Goal: Register for event/course

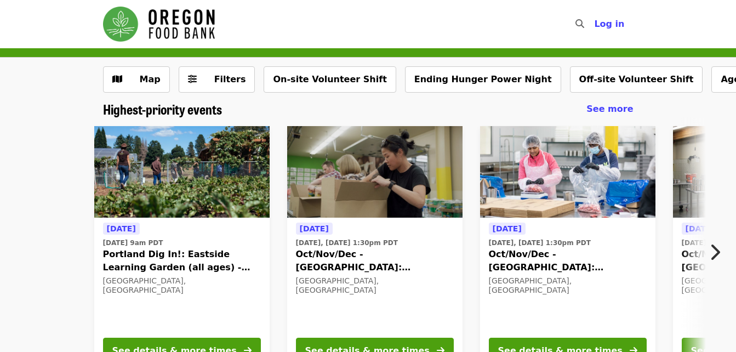
click at [711, 252] on icon "chevron-right icon" at bounding box center [715, 252] width 11 height 21
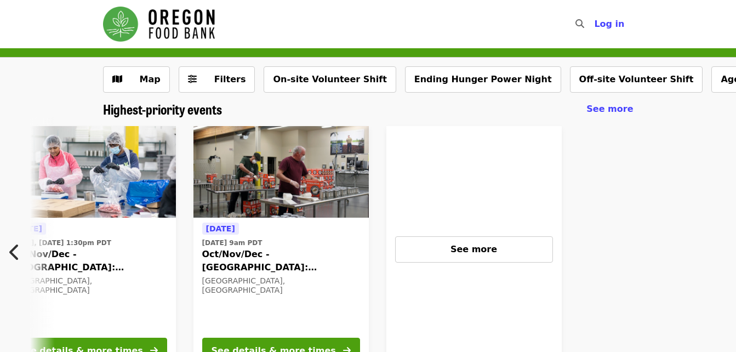
scroll to position [0, 483]
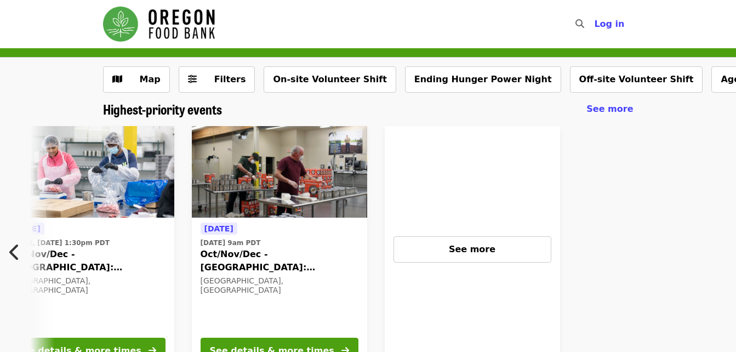
click at [13, 251] on icon "chevron-left icon" at bounding box center [14, 252] width 11 height 21
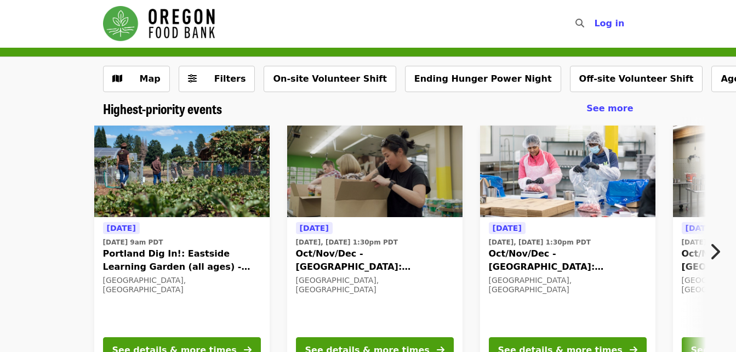
scroll to position [0, 0]
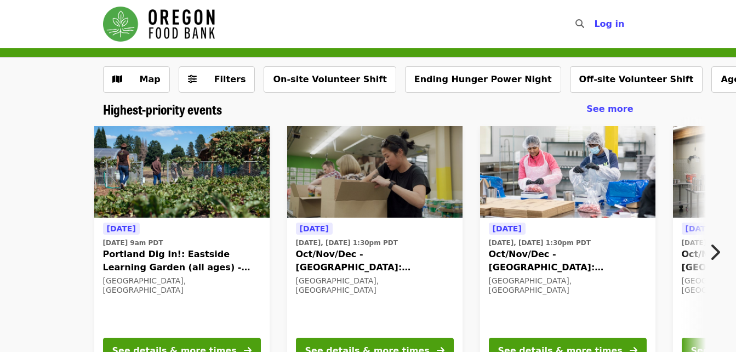
click at [715, 251] on icon "chevron-right icon" at bounding box center [715, 252] width 11 height 21
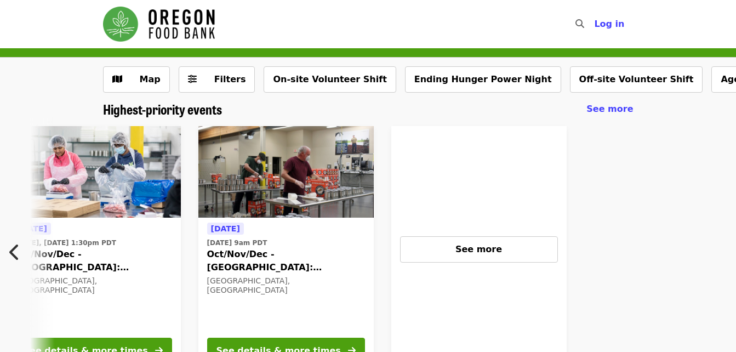
scroll to position [0, 483]
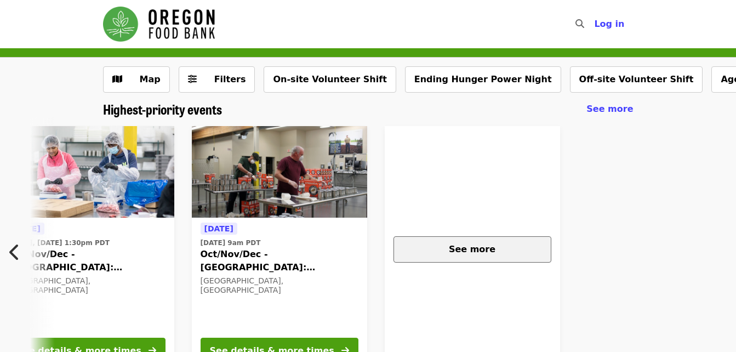
click at [483, 252] on span "See more" at bounding box center [472, 249] width 47 height 10
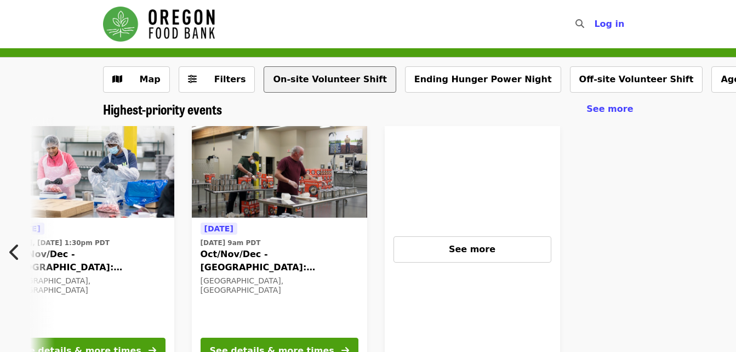
click at [316, 82] on button "On-site Volunteer Shift" at bounding box center [330, 79] width 132 height 26
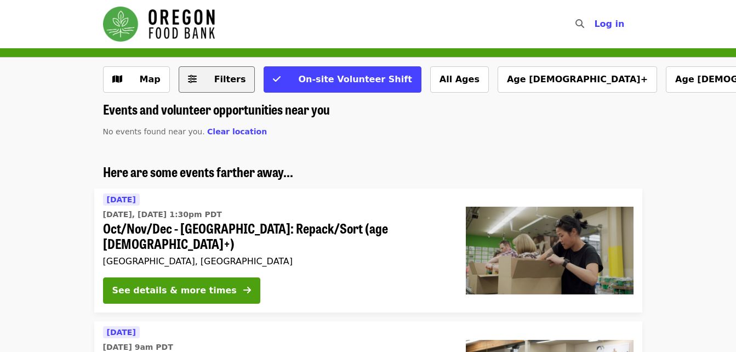
click at [203, 73] on span "Filters" at bounding box center [224, 79] width 43 height 13
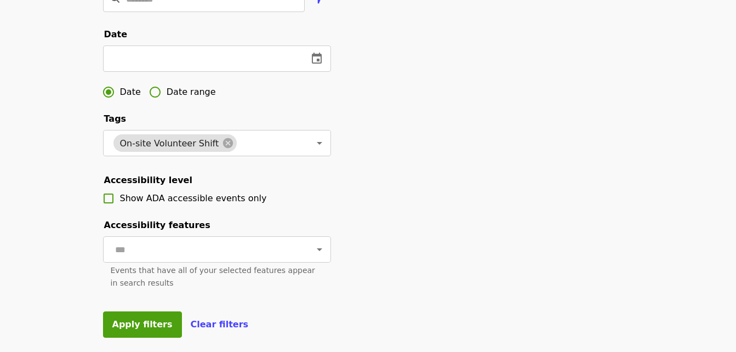
scroll to position [329, 0]
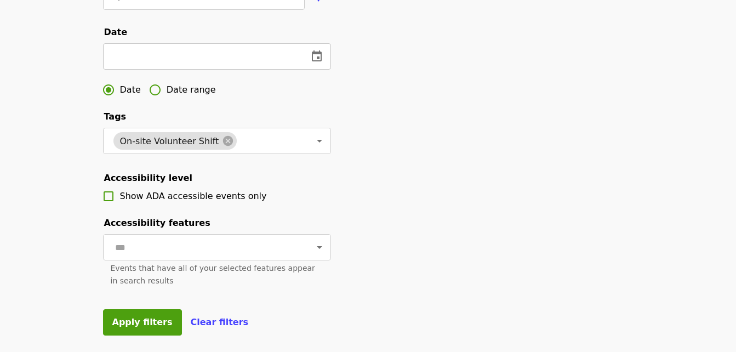
click at [310, 63] on icon "change date" at bounding box center [316, 56] width 13 height 13
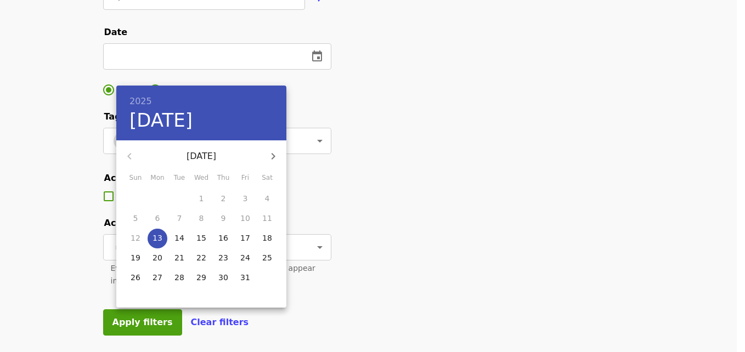
click at [206, 235] on span "15" at bounding box center [201, 238] width 20 height 11
type input "**********"
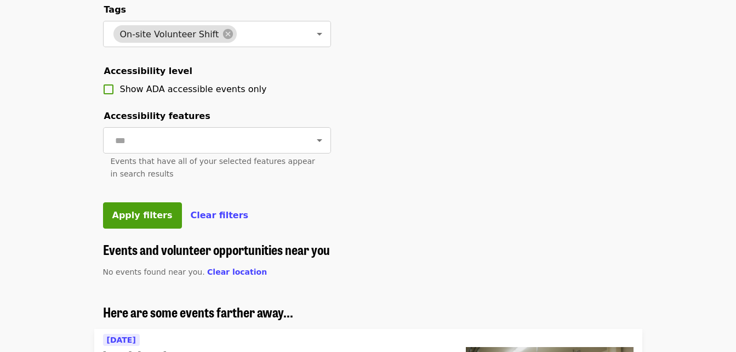
scroll to position [494, 0]
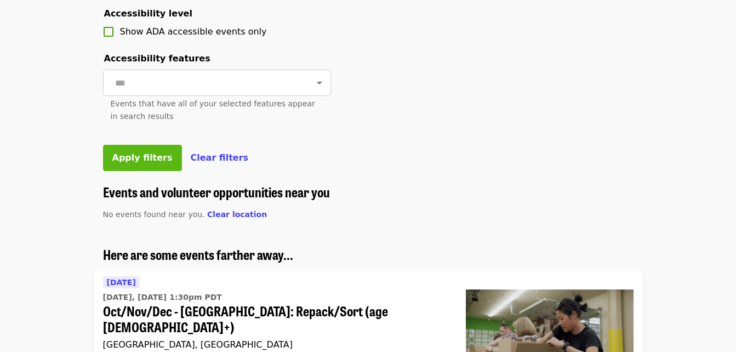
click at [136, 163] on span "Apply filters" at bounding box center [142, 157] width 60 height 10
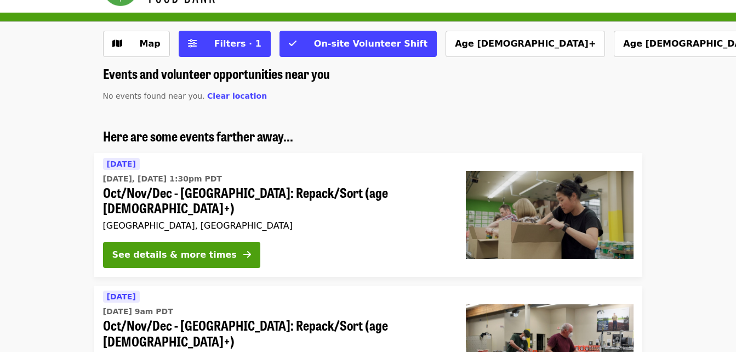
scroll to position [19, 0]
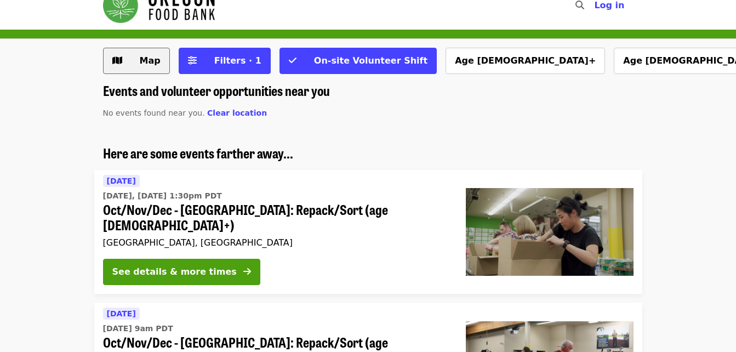
click at [155, 67] on button "Map" at bounding box center [136, 61] width 67 height 26
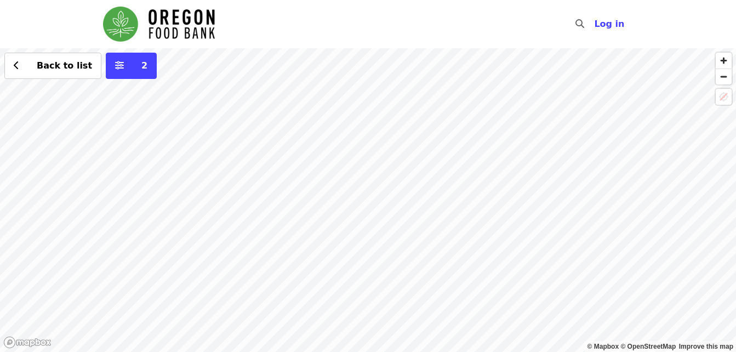
click at [366, 203] on div "Back to list 2" at bounding box center [368, 200] width 736 height 304
click at [375, 226] on span "See 2 actions at this location" at bounding box center [366, 223] width 144 height 10
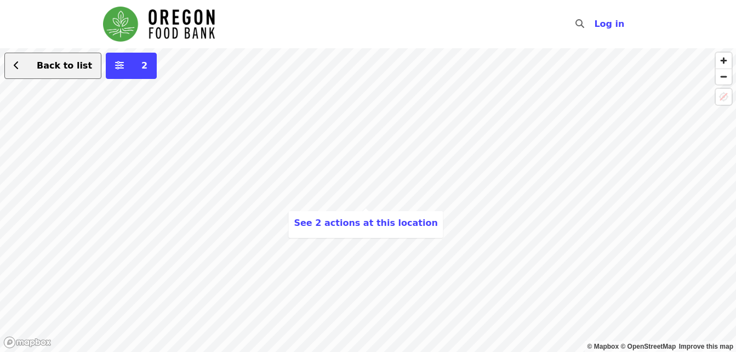
click at [30, 61] on span "Back to list" at bounding box center [59, 65] width 66 height 13
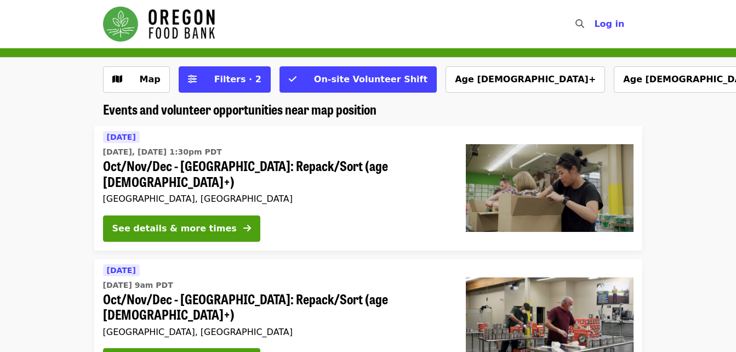
scroll to position [55, 0]
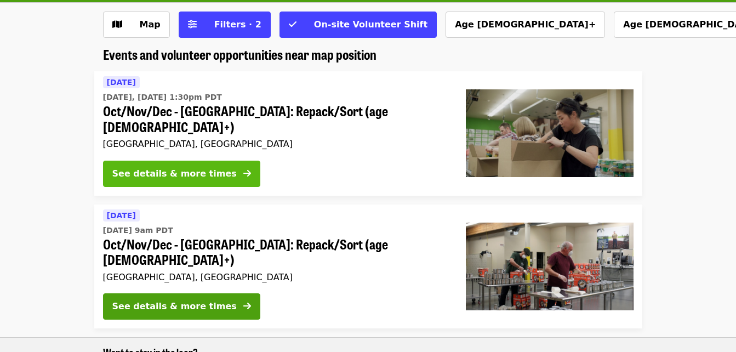
click at [206, 167] on div "See details & more times" at bounding box center [174, 173] width 124 height 13
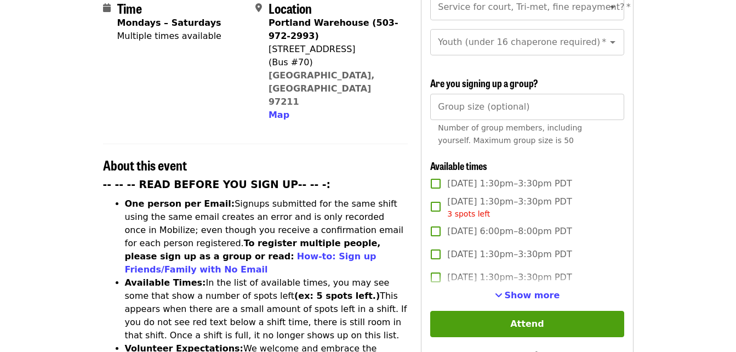
scroll to position [329, 0]
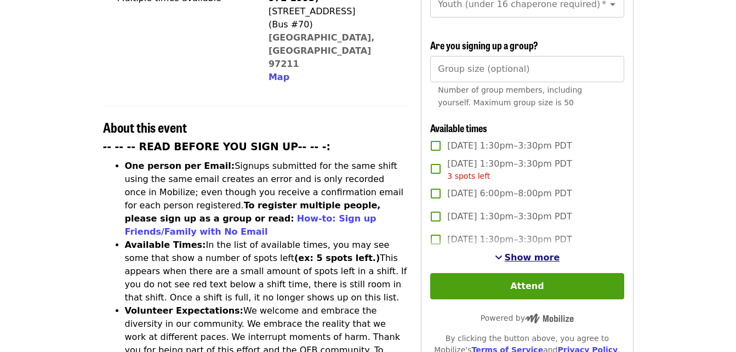
click at [513, 254] on span "Show more" at bounding box center [532, 257] width 55 height 10
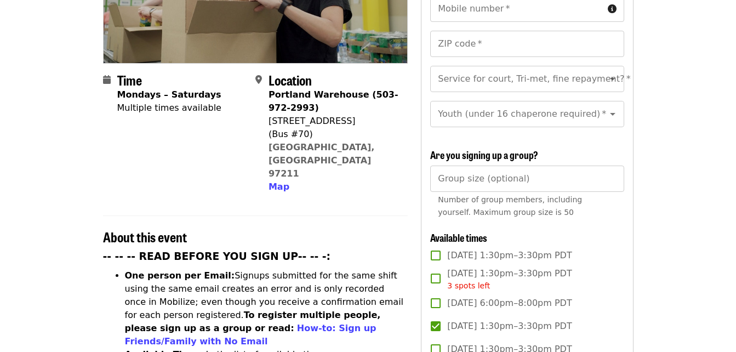
scroll to position [0, 0]
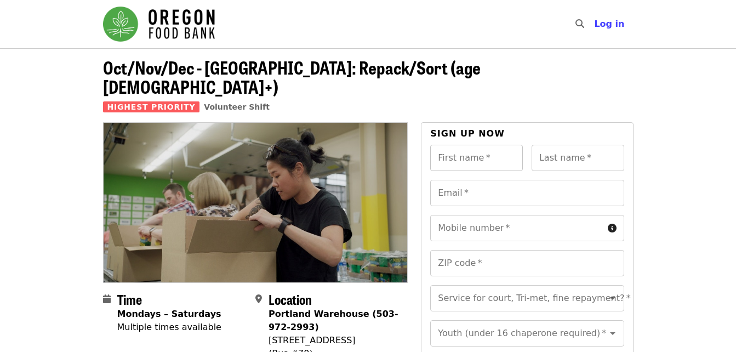
click at [506, 145] on input "First name   *" at bounding box center [476, 158] width 93 height 26
type input "****"
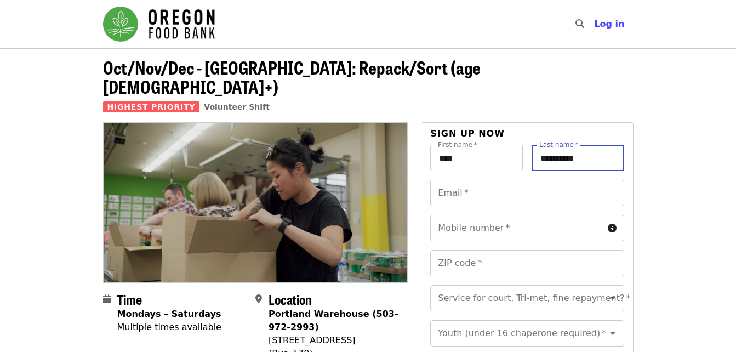
type input "**********"
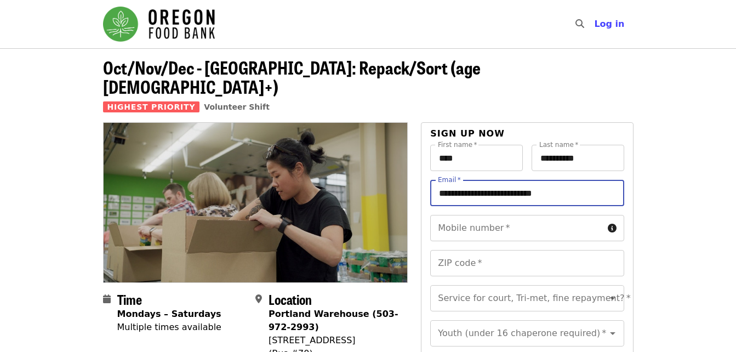
scroll to position [110, 0]
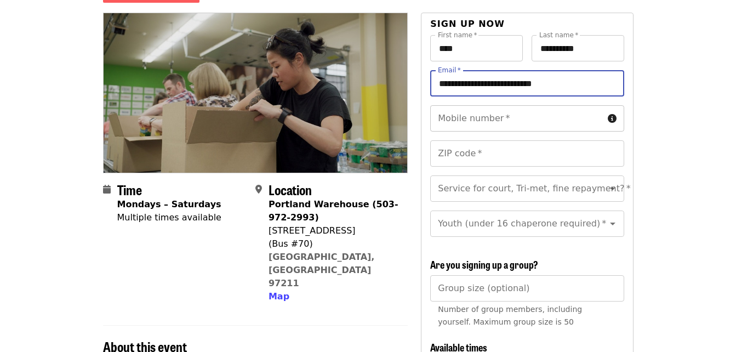
type input "**********"
click at [573, 105] on input "Mobile number   *" at bounding box center [516, 118] width 173 height 26
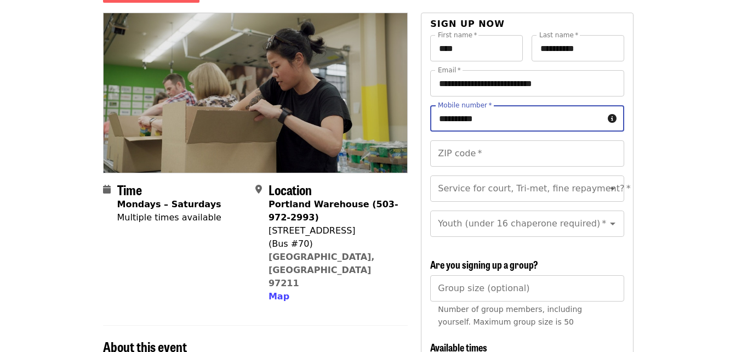
type input "**********"
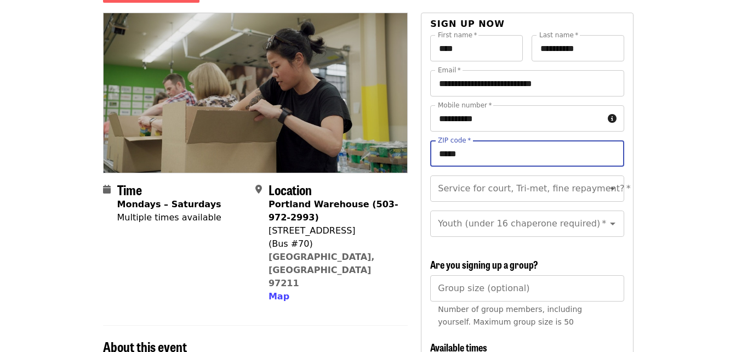
type input "*****"
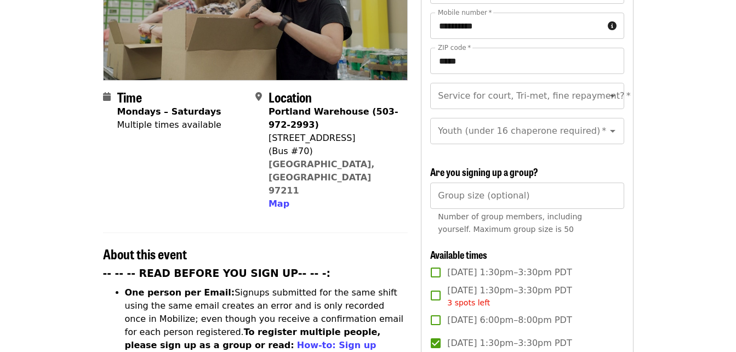
scroll to position [219, 0]
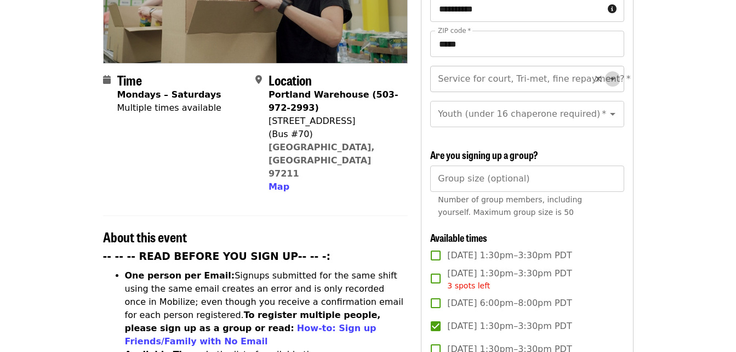
click at [607, 72] on icon "Open" at bounding box center [613, 78] width 13 height 13
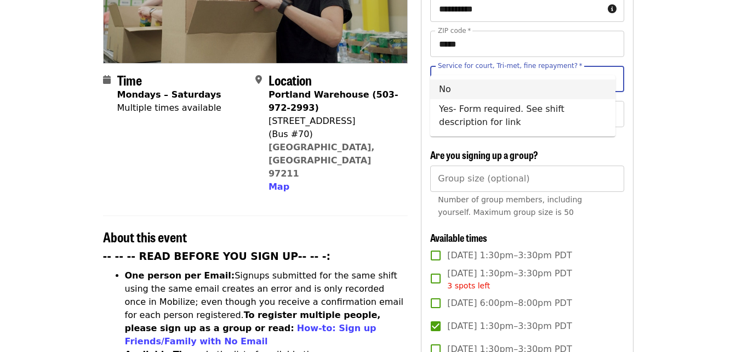
click at [460, 86] on li "No" at bounding box center [522, 90] width 185 height 20
type input "**"
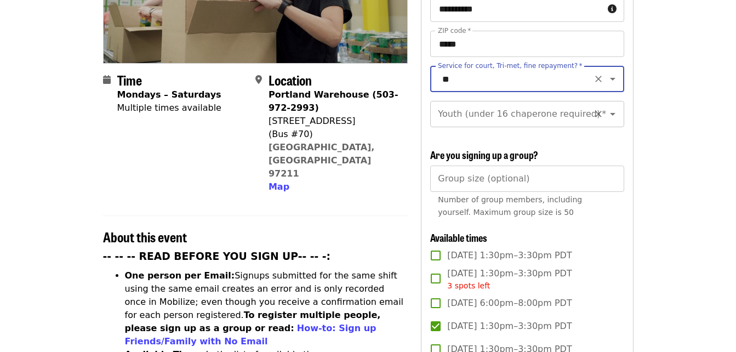
click at [607, 107] on icon "Open" at bounding box center [613, 113] width 13 height 13
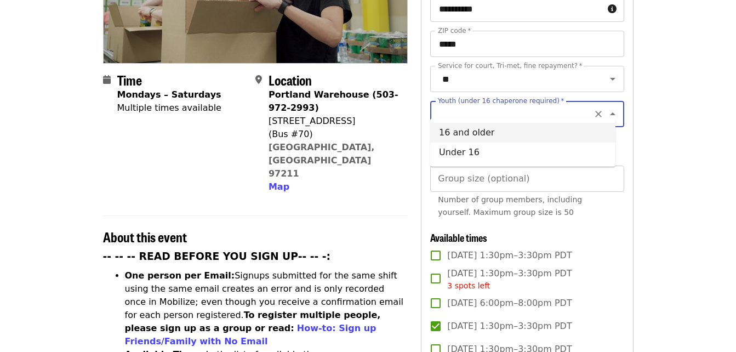
click at [466, 131] on li "16 and older" at bounding box center [522, 133] width 185 height 20
type input "**********"
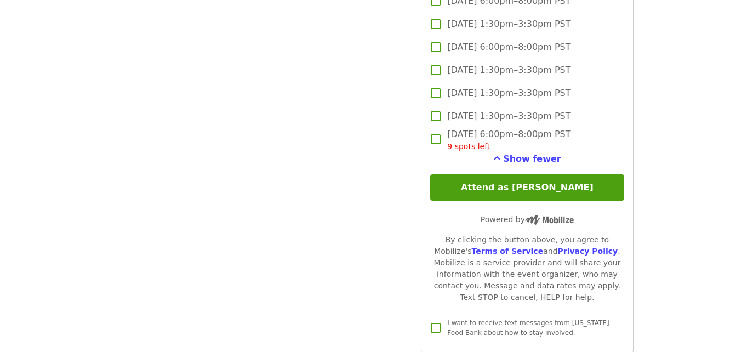
scroll to position [1919, 0]
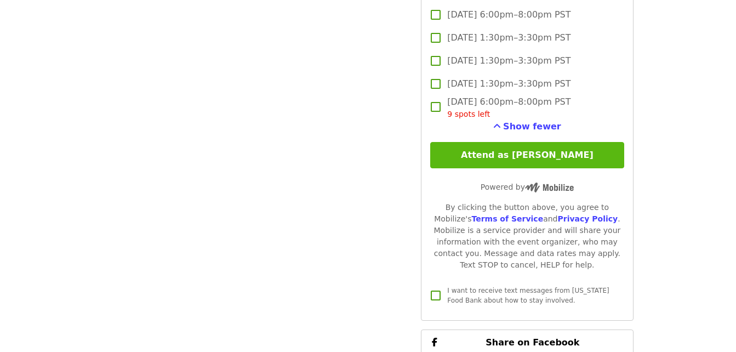
click at [521, 151] on button "Attend as [PERSON_NAME]" at bounding box center [527, 155] width 194 height 26
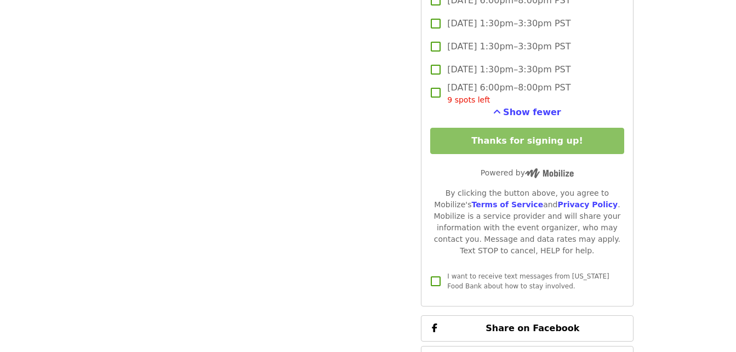
scroll to position [2029, 0]
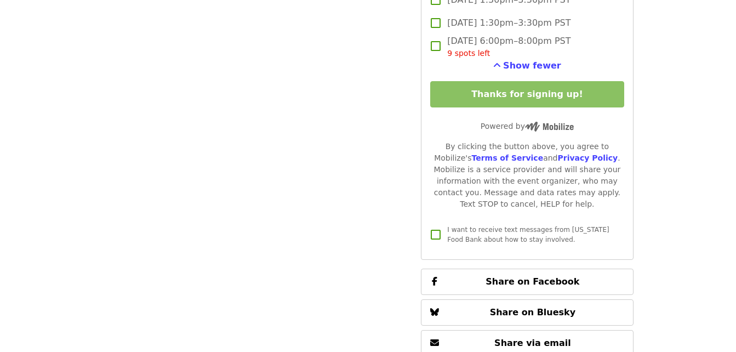
scroll to position [1982, 0]
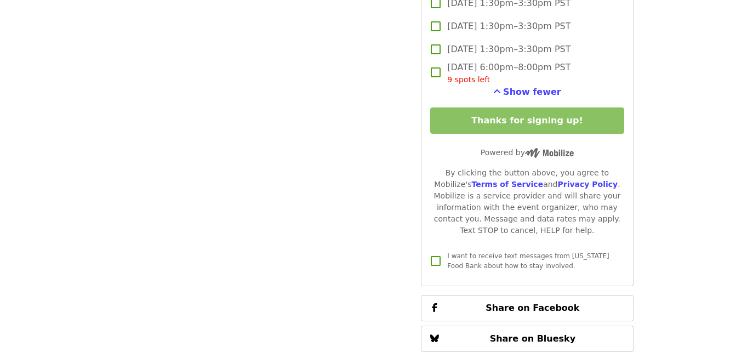
scroll to position [1928, 0]
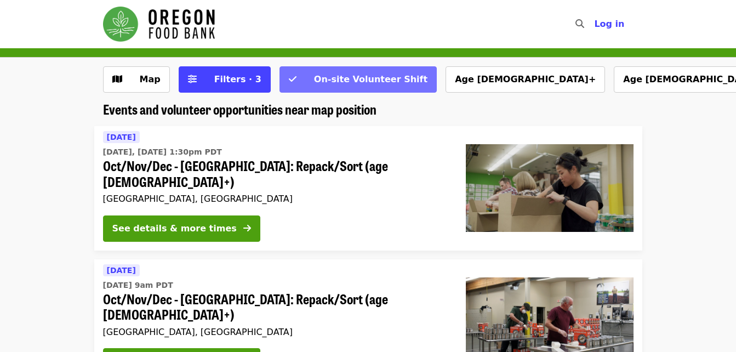
click at [338, 86] on span "On-site Volunteer Shift" at bounding box center [365, 79] width 124 height 13
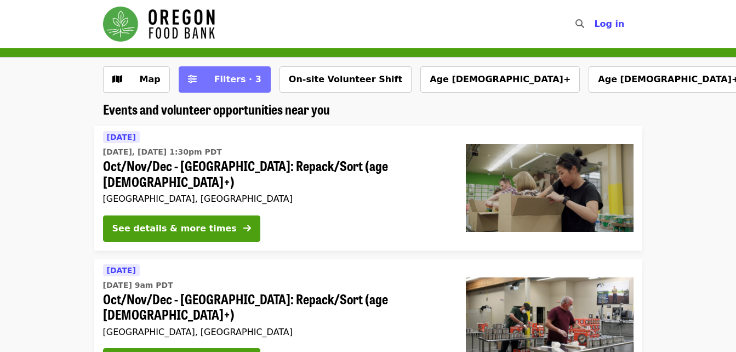
click at [224, 81] on span "Filters · 3" at bounding box center [237, 79] width 47 height 10
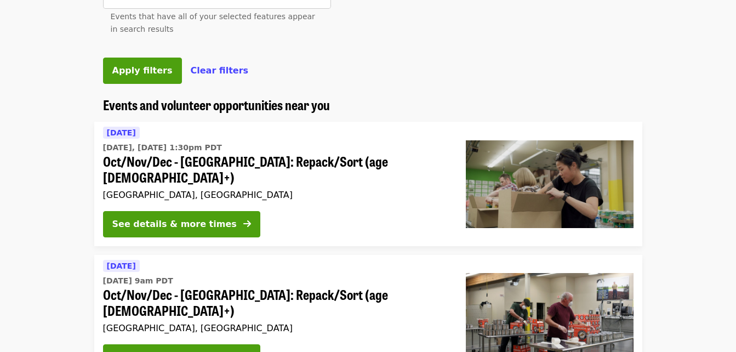
scroll to position [548, 0]
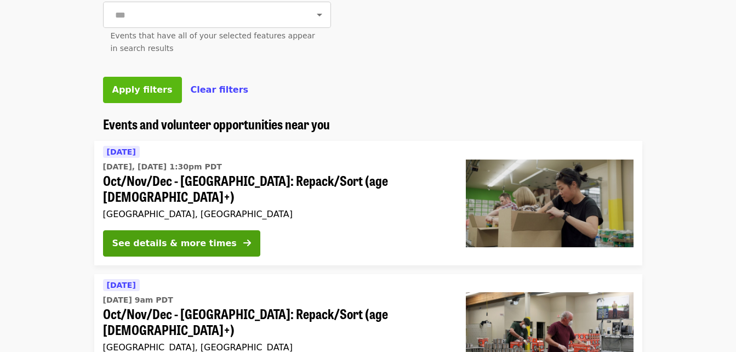
click at [140, 95] on span "Apply filters" at bounding box center [142, 89] width 60 height 10
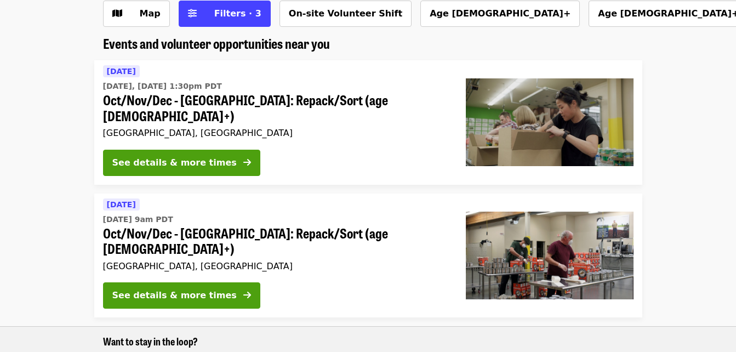
scroll to position [0, 0]
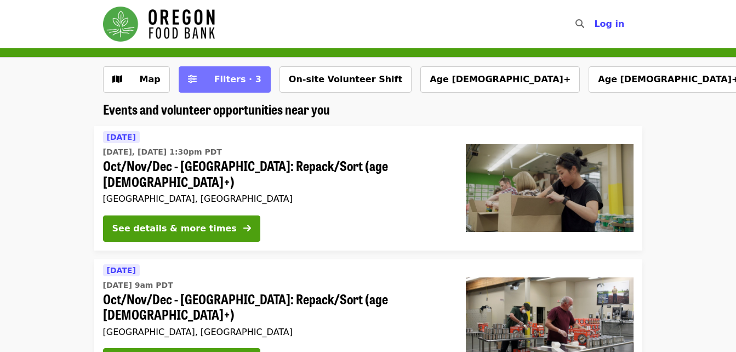
click at [231, 79] on span "Filters · 3" at bounding box center [237, 79] width 47 height 10
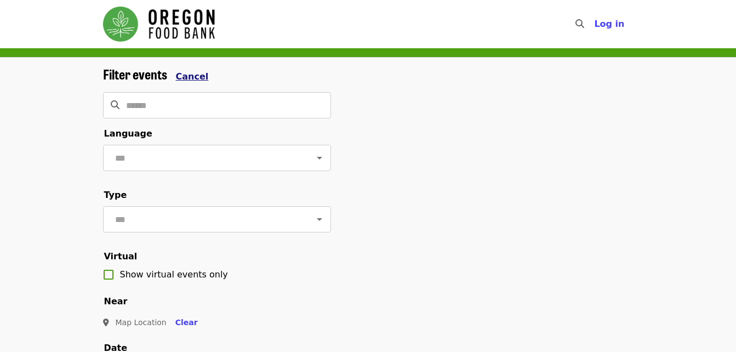
click at [188, 79] on span "Cancel" at bounding box center [192, 76] width 33 height 10
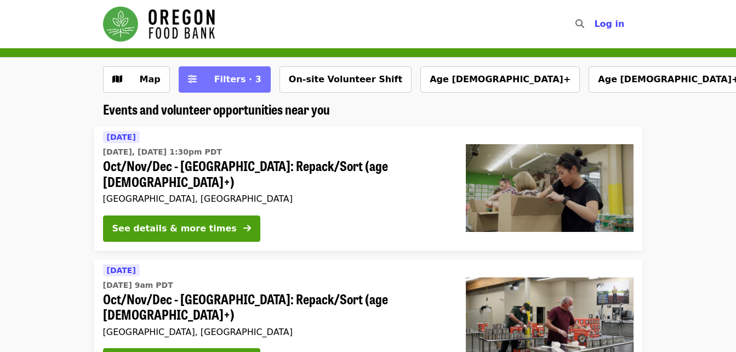
click at [231, 79] on span "Filters · 3" at bounding box center [237, 79] width 47 height 10
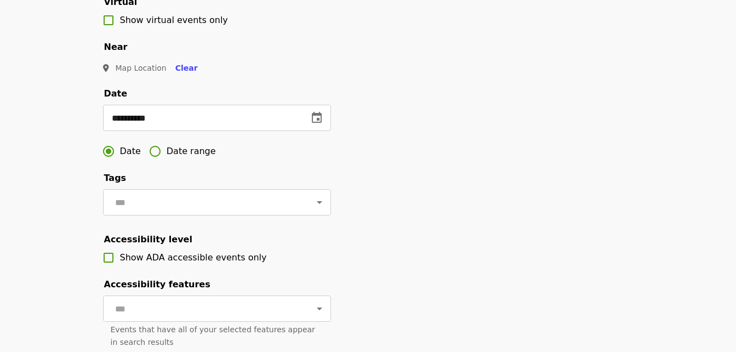
scroll to position [274, 0]
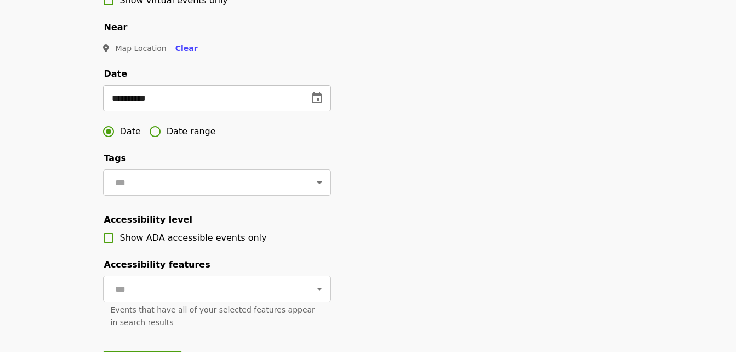
click at [317, 105] on icon "change date" at bounding box center [316, 98] width 13 height 13
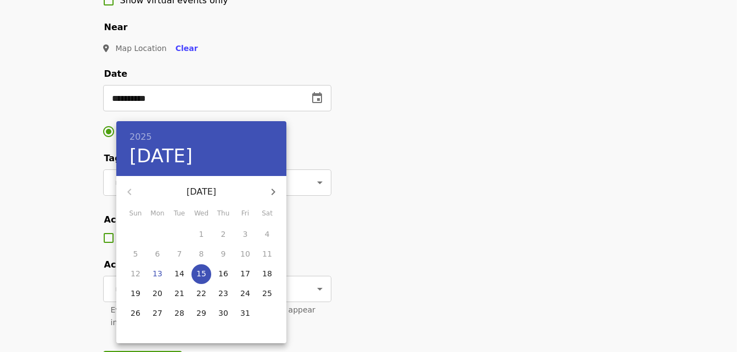
click at [203, 231] on div "1" at bounding box center [201, 235] width 22 height 20
click at [172, 110] on div at bounding box center [372, 176] width 745 height 352
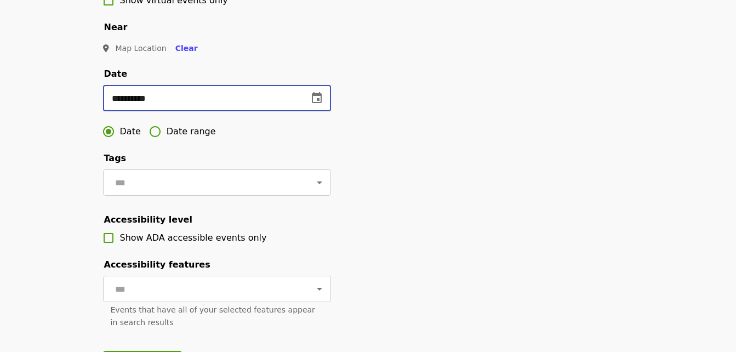
drag, startPoint x: 167, startPoint y: 113, endPoint x: 78, endPoint y: 113, distance: 88.8
click at [52, 101] on div "**********" at bounding box center [368, 86] width 736 height 607
click at [343, 148] on div "Filter events Cancel ​ Language ​ Type ​ Virtual Show virtual events only Near …" at bounding box center [368, 91] width 548 height 598
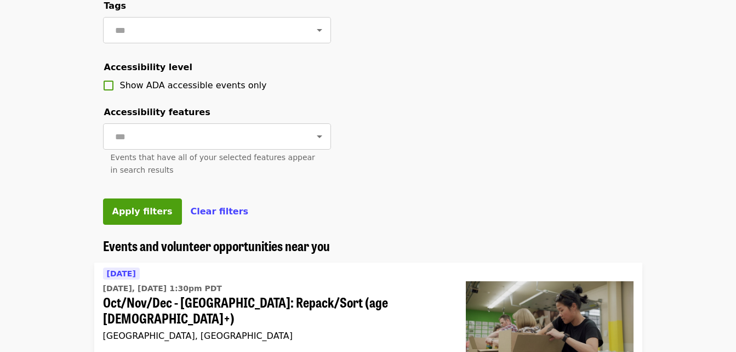
scroll to position [494, 0]
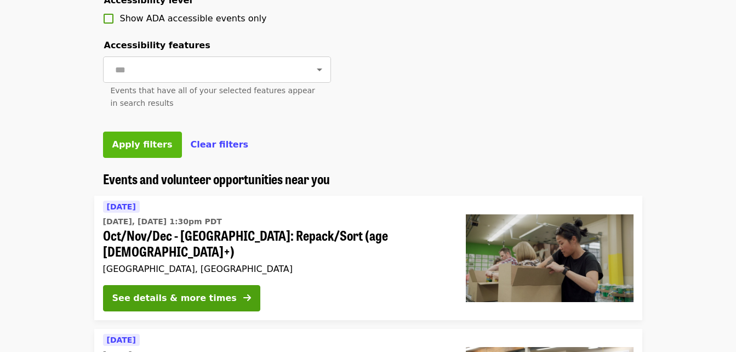
click at [126, 150] on span "Apply filters" at bounding box center [142, 144] width 60 height 10
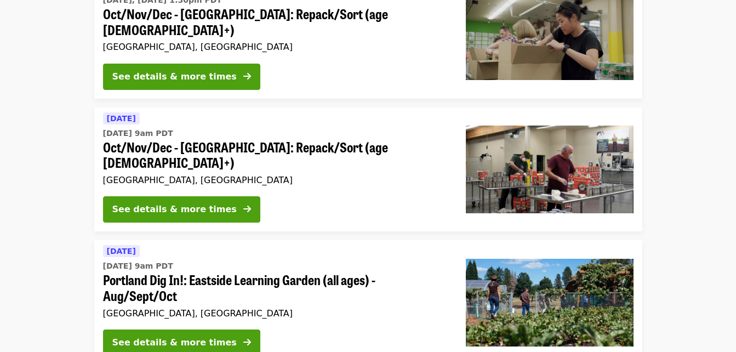
scroll to position [97, 0]
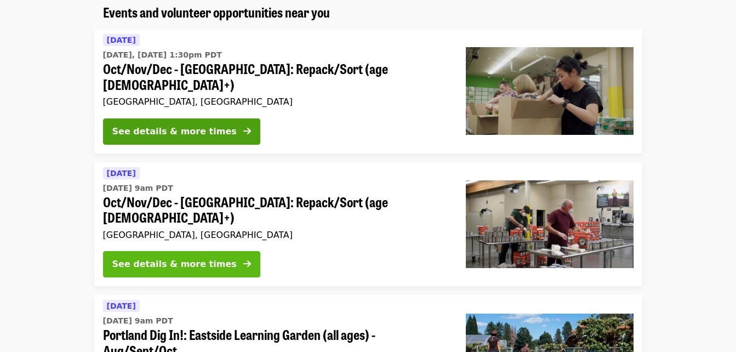
click at [243, 259] on icon "arrow-right icon" at bounding box center [247, 264] width 8 height 10
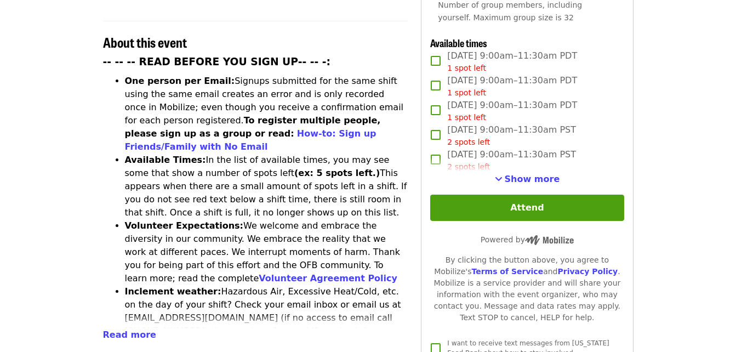
scroll to position [439, 0]
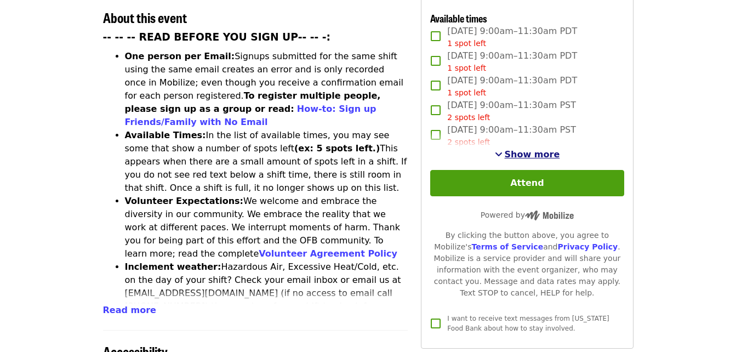
click at [531, 151] on span "Show more" at bounding box center [532, 154] width 55 height 10
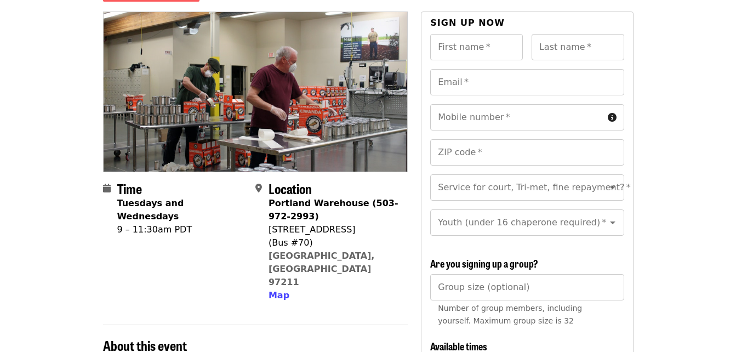
scroll to position [0, 0]
